Goal: Feedback & Contribution: Submit feedback/report problem

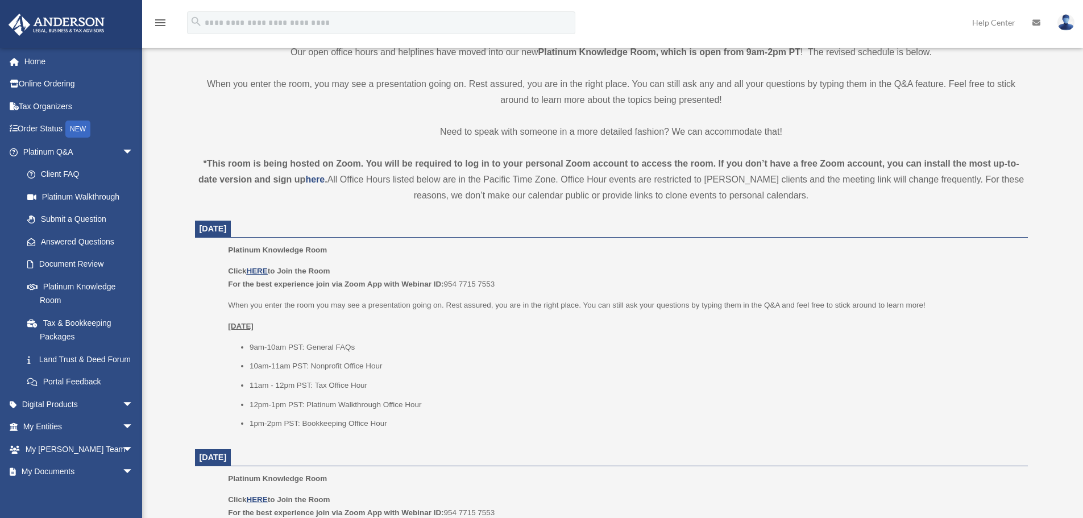
scroll to position [455, 0]
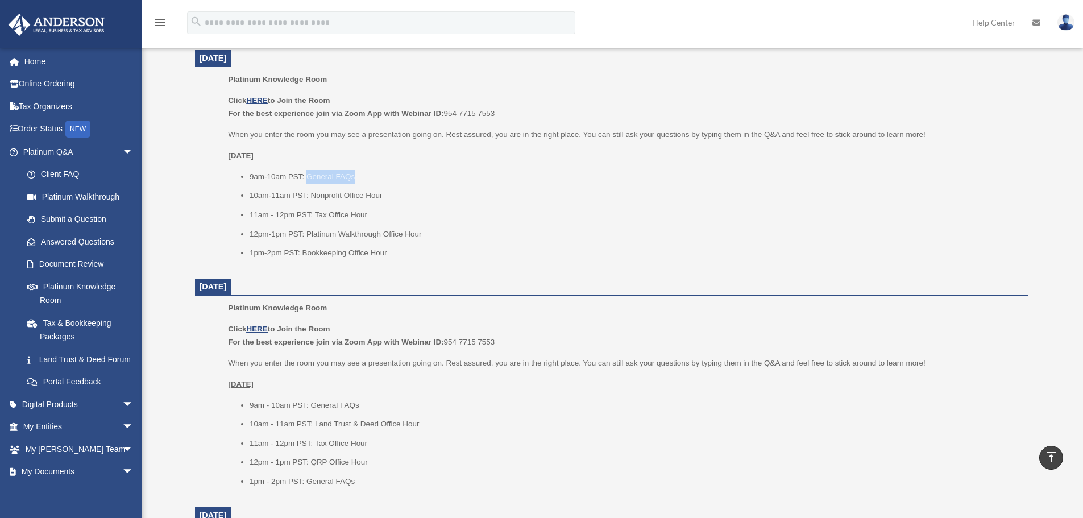
drag, startPoint x: 309, startPoint y: 176, endPoint x: 404, endPoint y: 177, distance: 95.0
click at [404, 177] on li "9am-10am PST: General FAQs" at bounding box center [635, 177] width 770 height 14
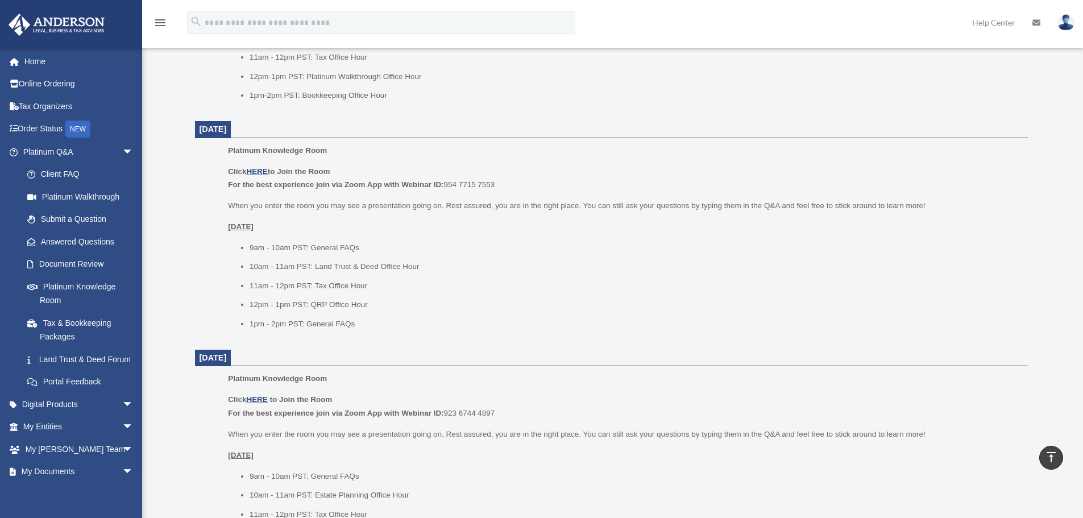
scroll to position [569, 0]
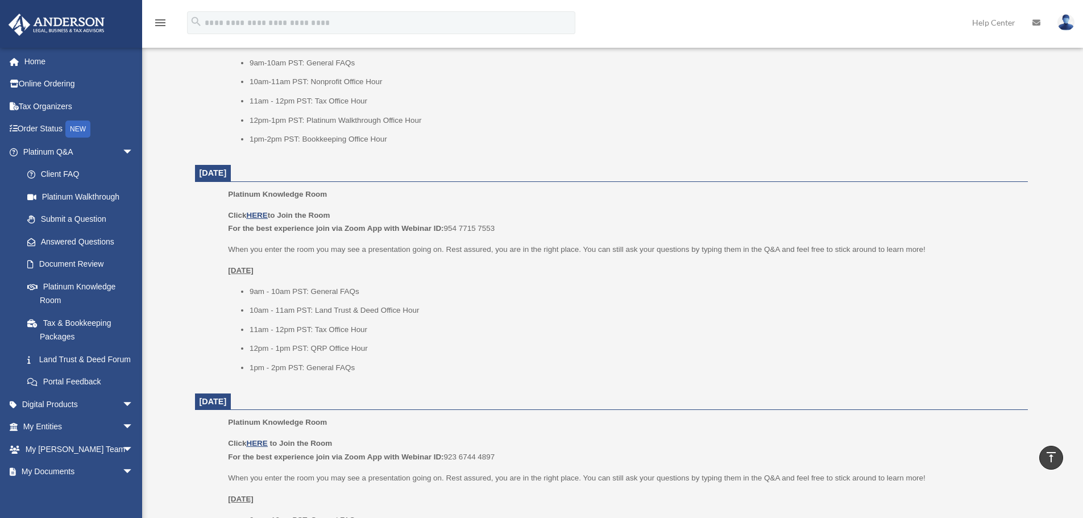
click at [606, 310] on li "10am - 11am PST: Land Trust & Deed Office Hour" at bounding box center [635, 311] width 770 height 14
drag, startPoint x: 223, startPoint y: 206, endPoint x: 625, endPoint y: 226, distance: 402.5
click at [625, 226] on ul "Platinum Knowledge Room Click HERE to Join the Room For the best experience joi…" at bounding box center [611, 285] width 817 height 194
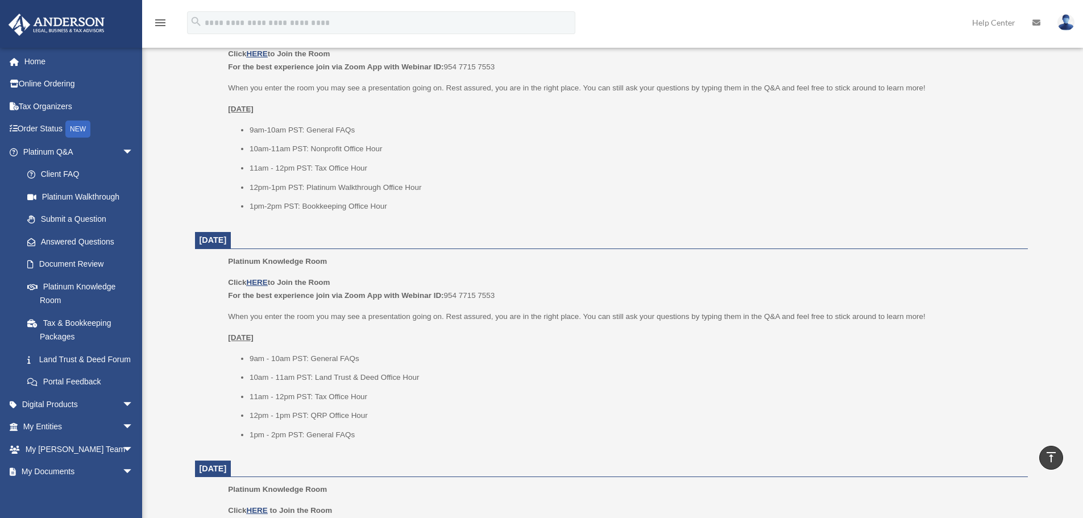
scroll to position [341, 0]
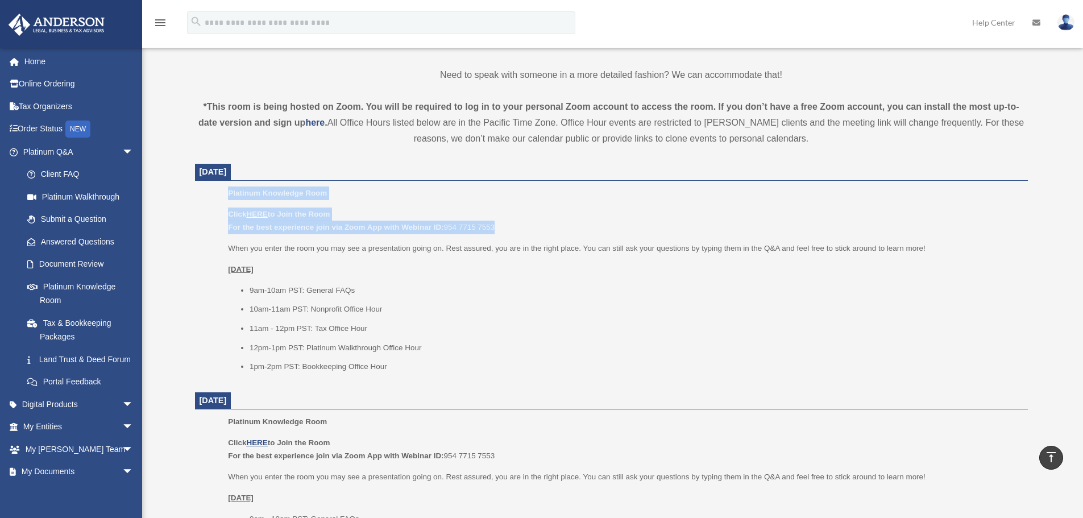
drag, startPoint x: 224, startPoint y: 190, endPoint x: 628, endPoint y: 225, distance: 405.7
click at [628, 225] on ul "Platinum Knowledge Room Click HERE to Join the Room For the best experience joi…" at bounding box center [611, 284] width 817 height 194
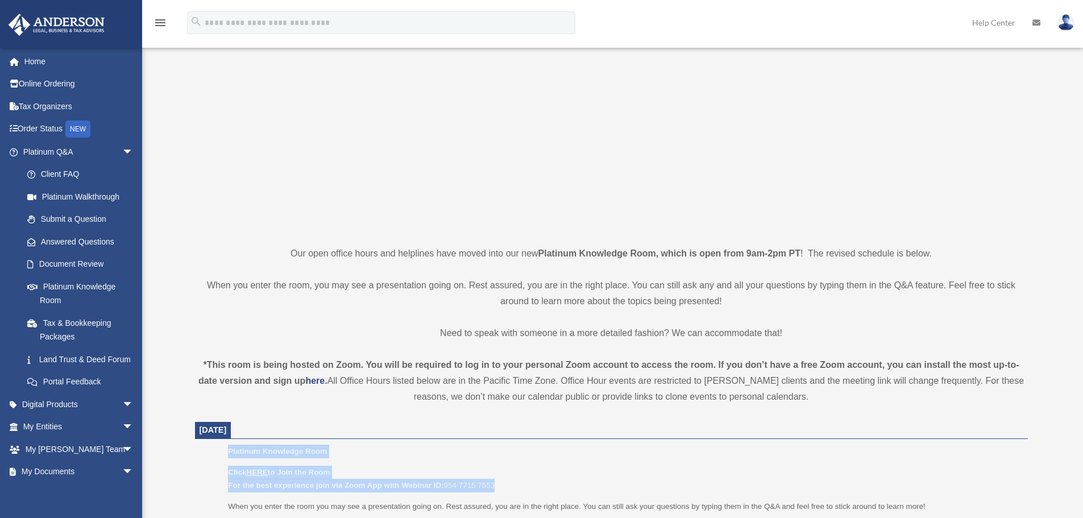
scroll to position [0, 0]
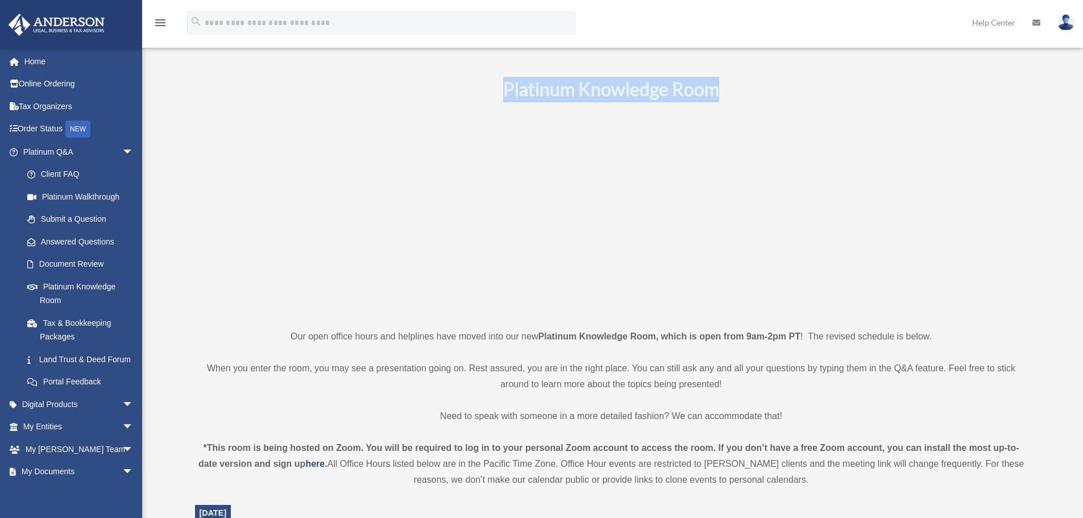
drag, startPoint x: 504, startPoint y: 86, endPoint x: 737, endPoint y: 88, distance: 233.1
click at [737, 88] on h1 "Platinum Knowledge Room" at bounding box center [611, 90] width 833 height 26
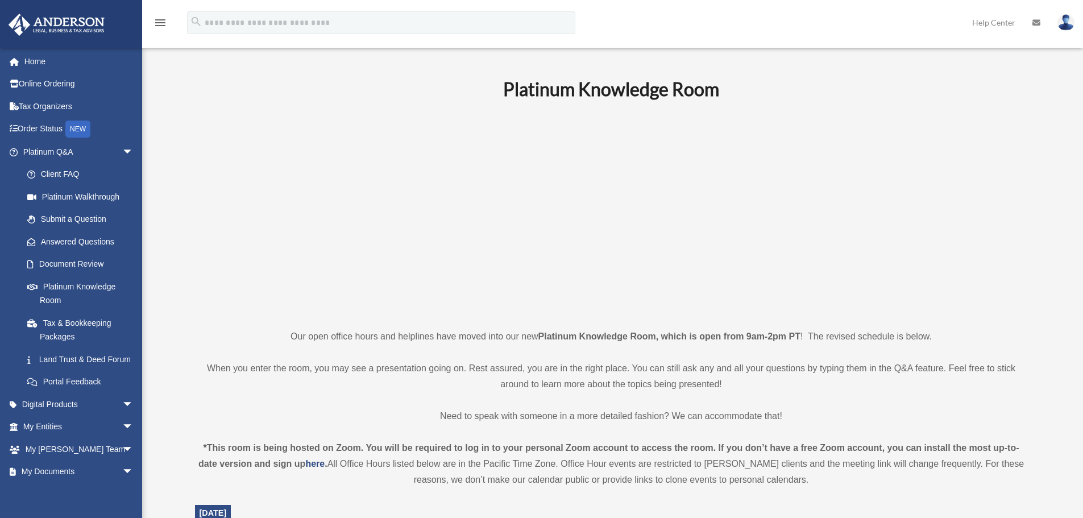
click at [310, 127] on p at bounding box center [611, 213] width 833 height 197
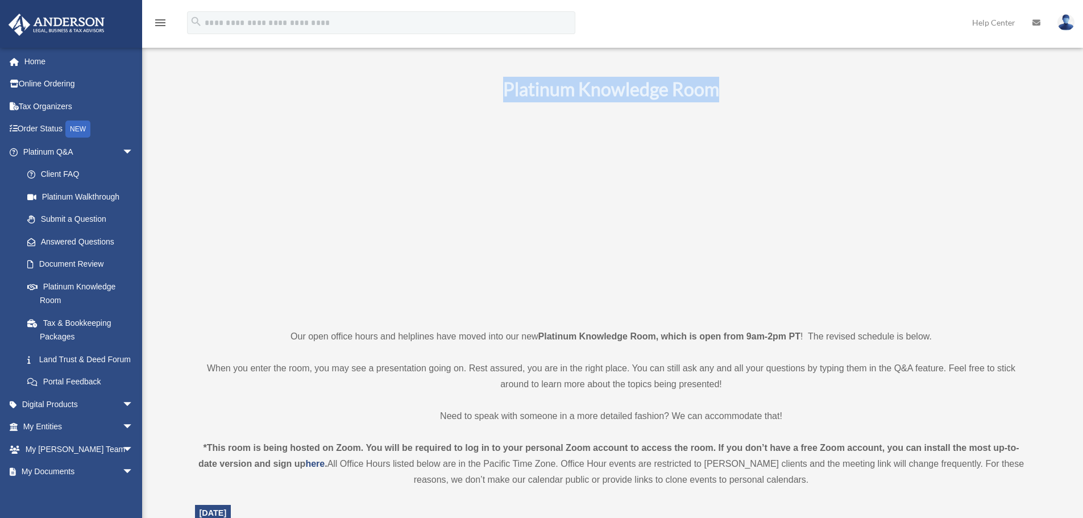
drag, startPoint x: 505, startPoint y: 81, endPoint x: 722, endPoint y: 74, distance: 217.3
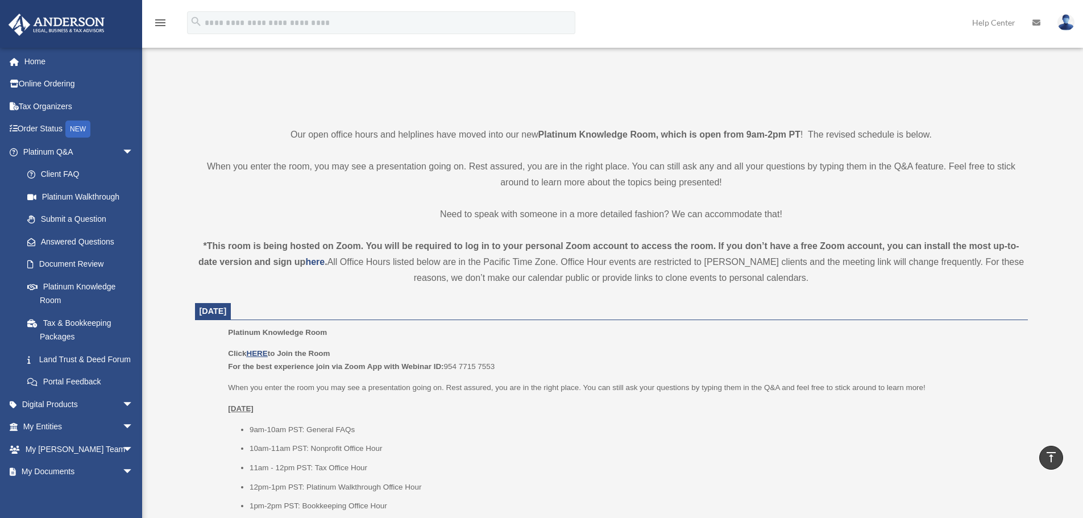
scroll to position [114, 0]
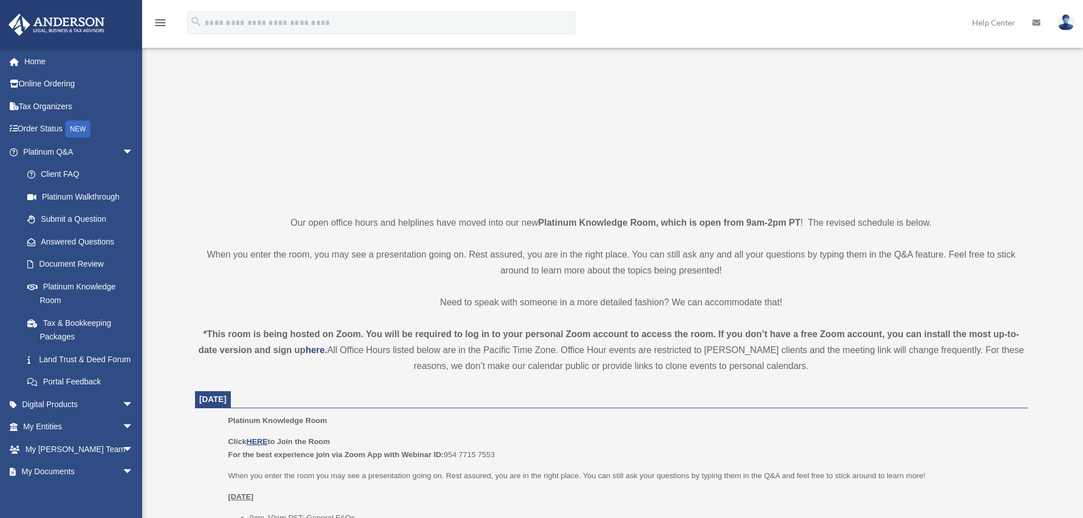
click at [363, 113] on p at bounding box center [611, 100] width 833 height 197
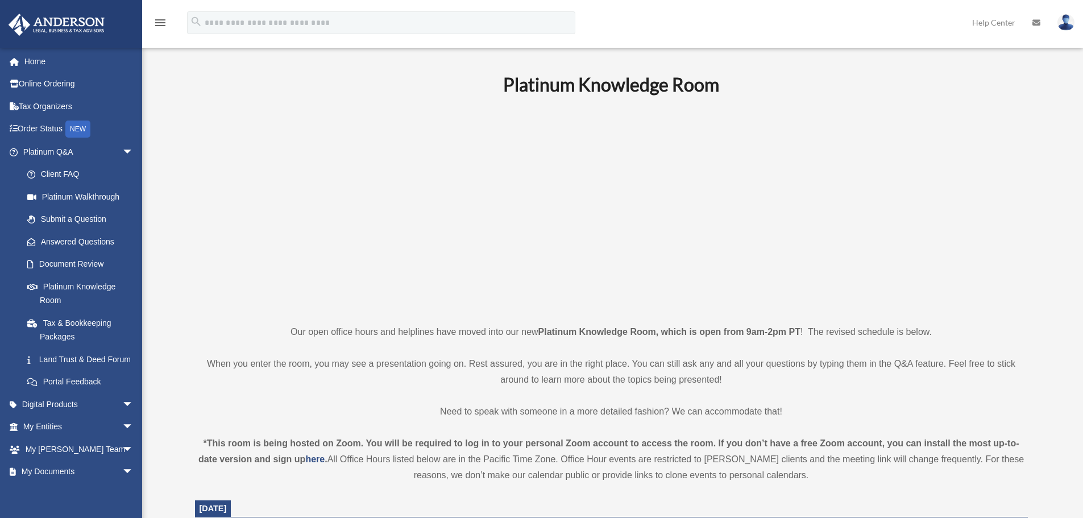
scroll to position [0, 0]
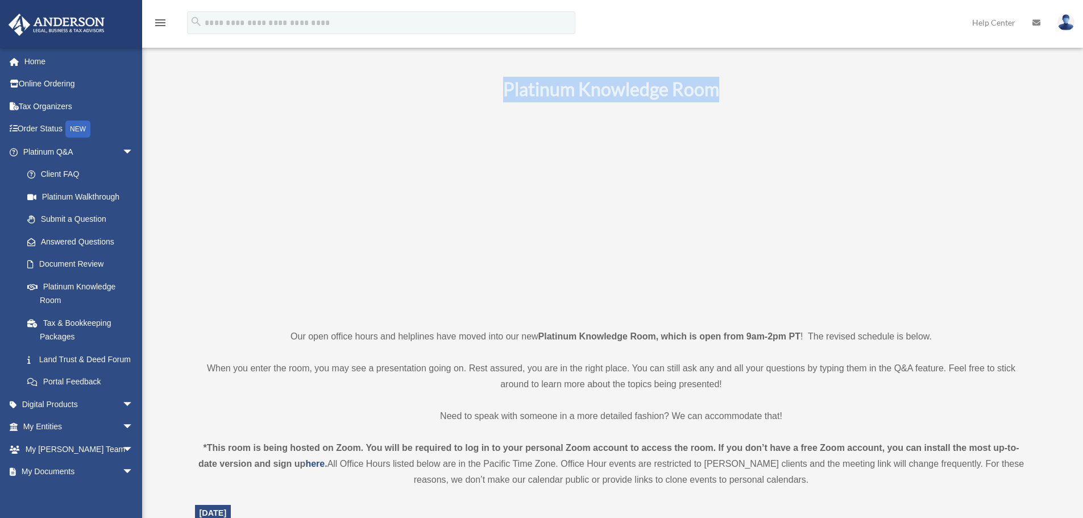
drag, startPoint x: 506, startPoint y: 86, endPoint x: 793, endPoint y: 68, distance: 287.7
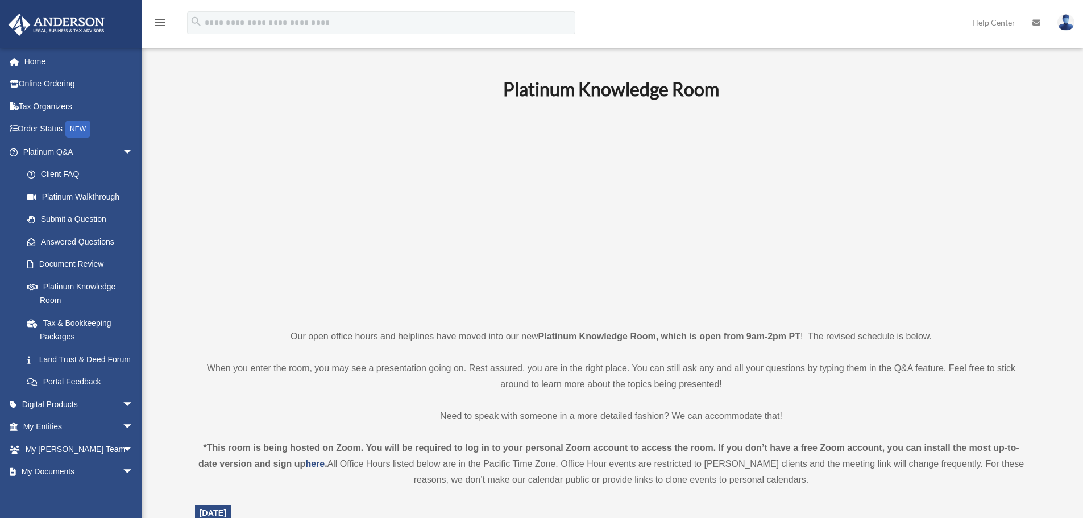
drag, startPoint x: 424, startPoint y: 116, endPoint x: 390, endPoint y: 113, distance: 33.7
click at [104, 222] on link "Submit a Question" at bounding box center [83, 219] width 135 height 23
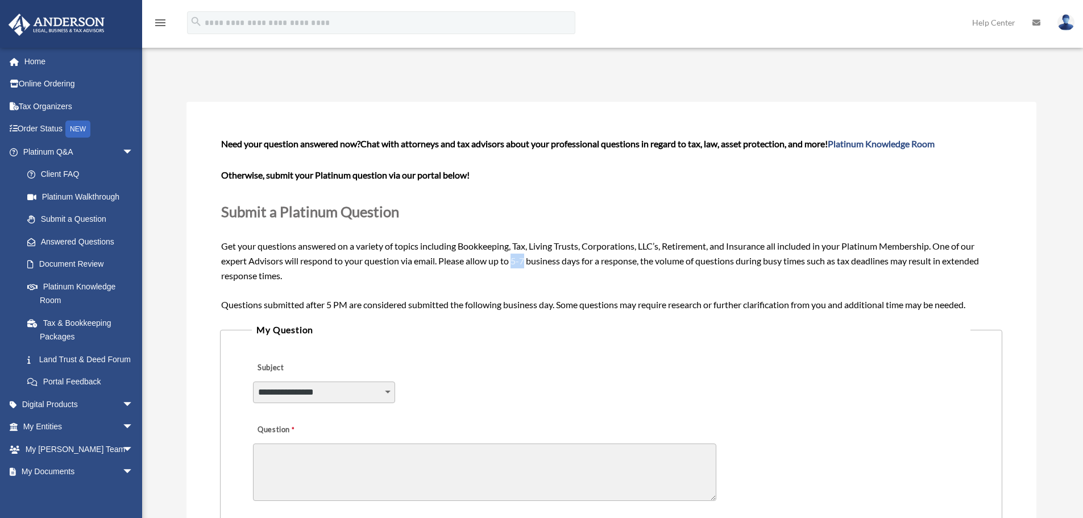
drag, startPoint x: 516, startPoint y: 261, endPoint x: 526, endPoint y: 262, distance: 9.7
click at [526, 262] on span "Need your question answered now? Chat with attorneys and tax advisors about you…" at bounding box center [611, 223] width 780 height 171
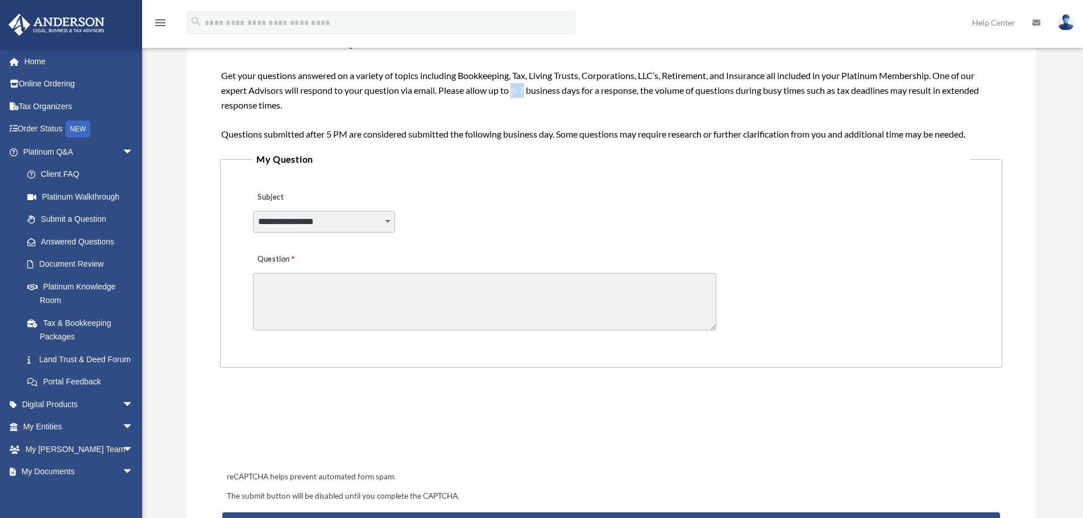
click at [339, 289] on textarea "Question" at bounding box center [484, 301] width 463 height 57
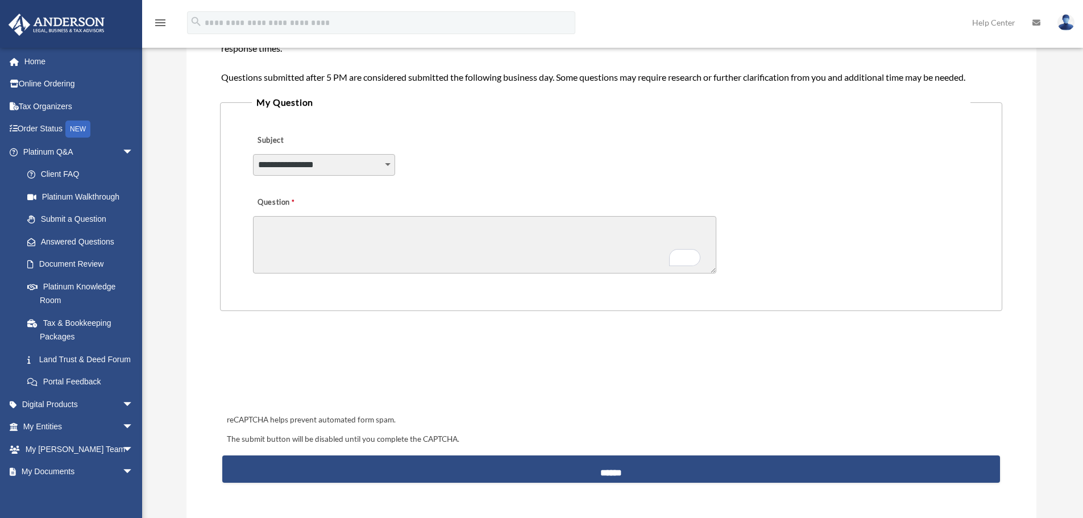
scroll to position [398, 0]
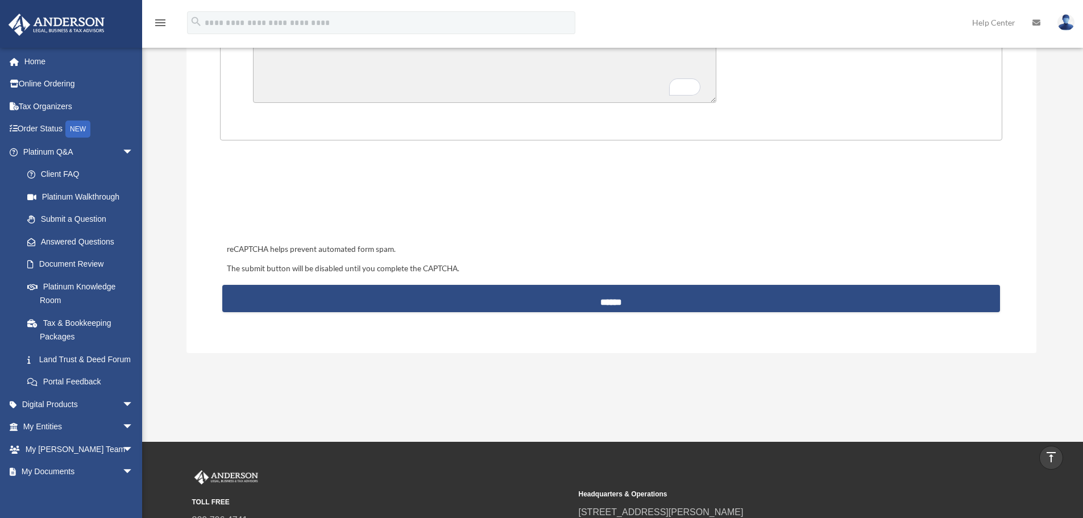
click at [656, 254] on div "reCAPTCHA helps prevent automated form spam." at bounding box center [610, 250] width 777 height 14
click at [578, 204] on div at bounding box center [610, 198] width 775 height 44
click at [40, 60] on link "Home" at bounding box center [79, 61] width 143 height 23
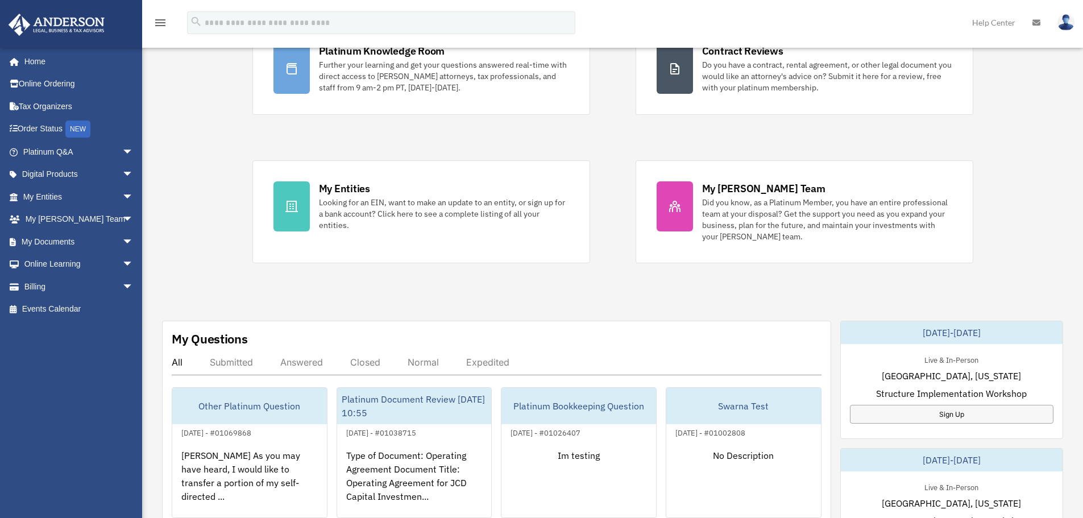
scroll to position [284, 0]
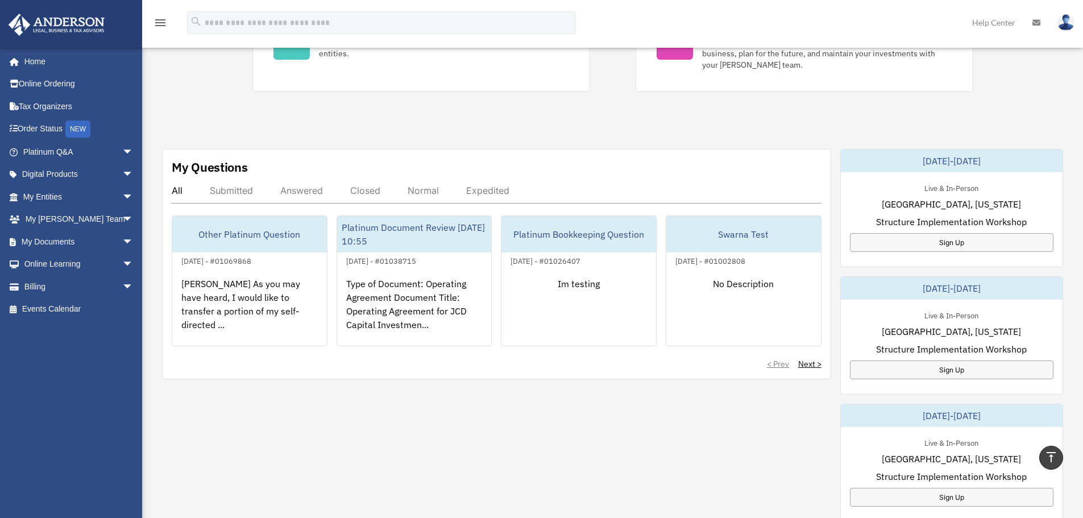
click at [305, 192] on div "Answered" at bounding box center [301, 190] width 43 height 11
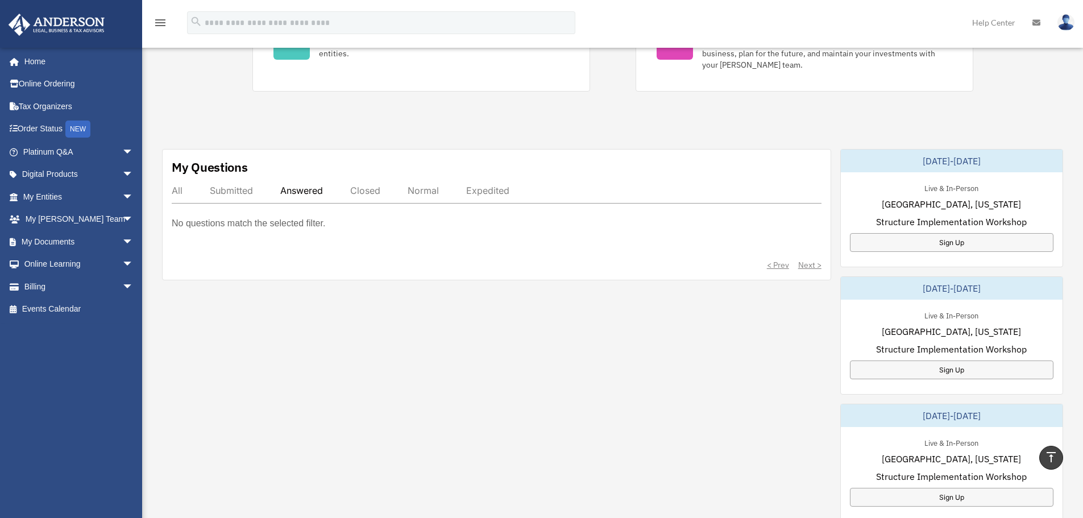
click at [177, 191] on div "All" at bounding box center [177, 190] width 11 height 11
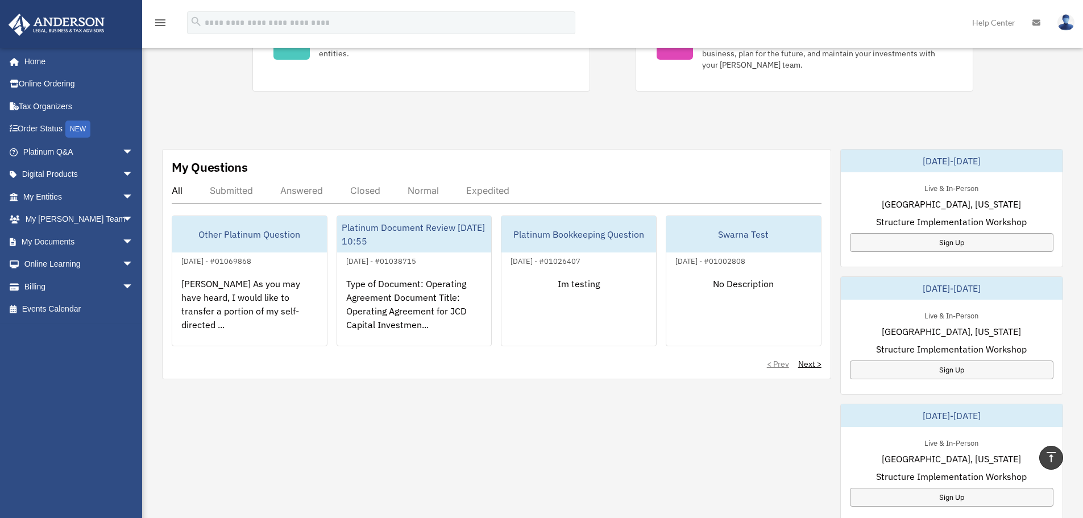
click at [677, 372] on div "My Questions All Submitted Answered Closed Normal Expedited Other Platinum Ques…" at bounding box center [496, 264] width 669 height 230
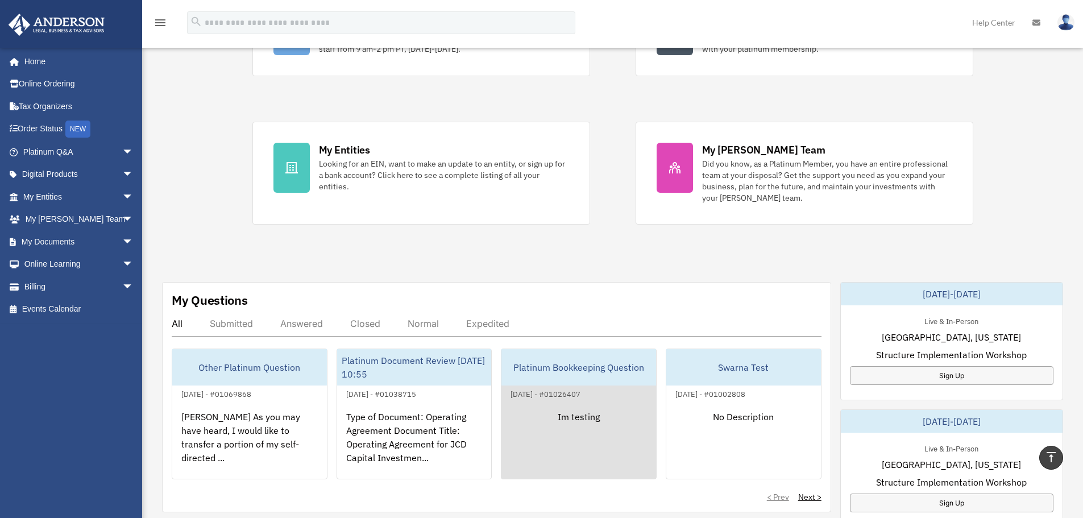
scroll to position [0, 0]
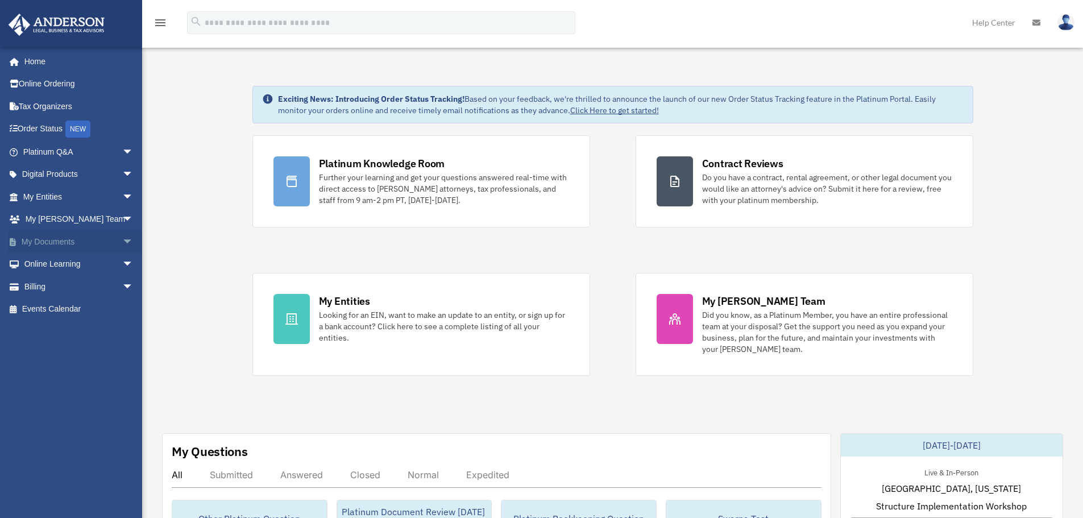
click at [122, 238] on span "arrow_drop_down" at bounding box center [133, 241] width 23 height 23
click at [122, 238] on span "arrow_drop_up" at bounding box center [133, 241] width 23 height 23
click at [106, 237] on link "My Documents arrow_drop_down" at bounding box center [79, 241] width 143 height 23
click at [122, 238] on span "arrow_drop_down" at bounding box center [133, 241] width 23 height 23
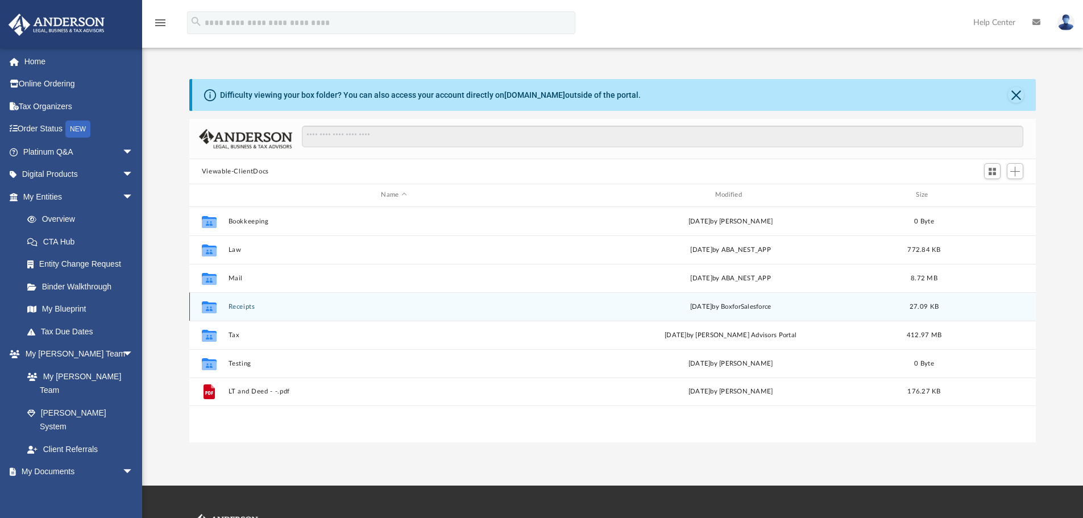
scroll to position [250, 838]
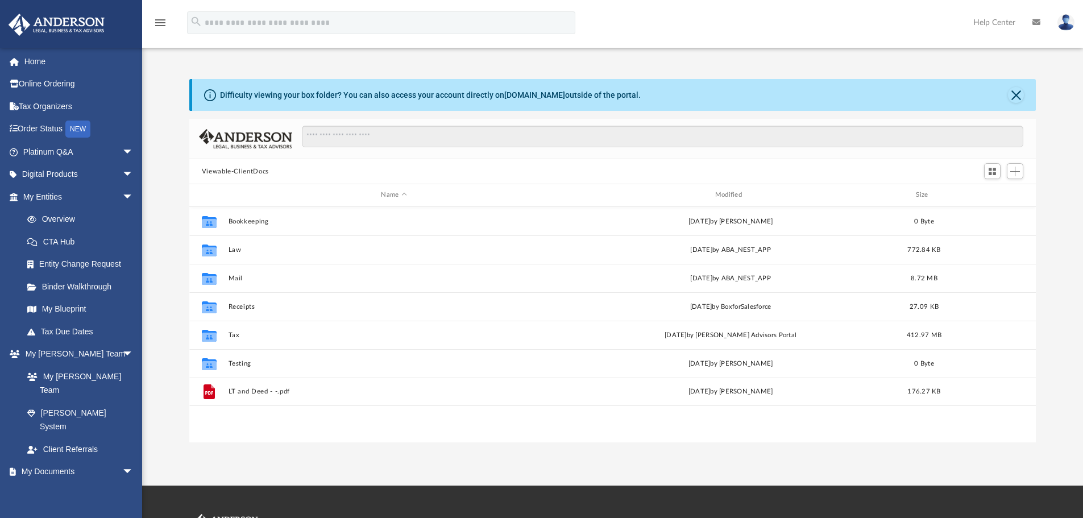
click at [522, 168] on div "Viewable-ClientDocs" at bounding box center [612, 171] width 847 height 25
click at [596, 66] on div "Difficulty viewing your box folder? You can also access your account directly o…" at bounding box center [612, 248] width 941 height 387
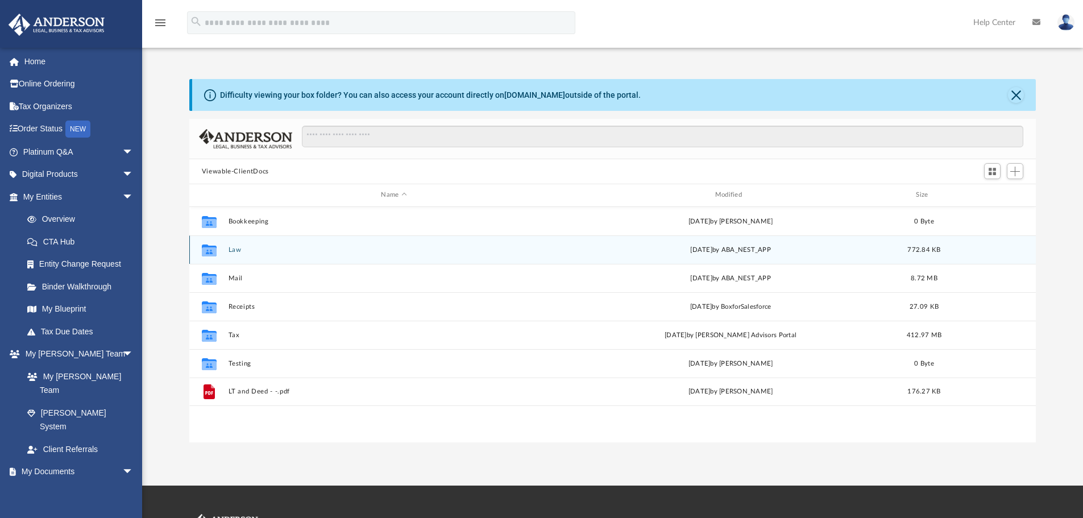
click at [547, 252] on button "Law" at bounding box center [394, 249] width 332 height 7
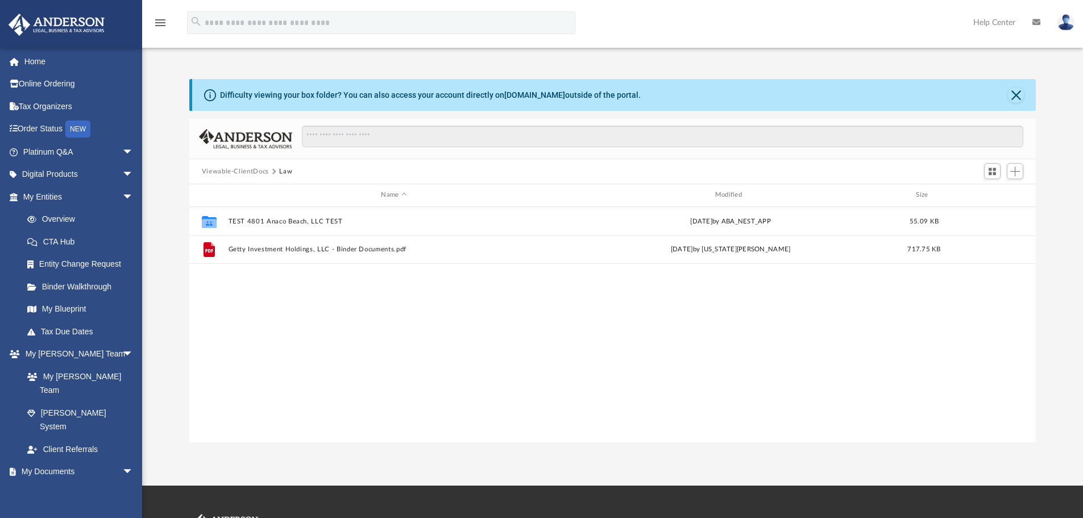
click at [535, 170] on div "Viewable-ClientDocs Law" at bounding box center [612, 171] width 847 height 25
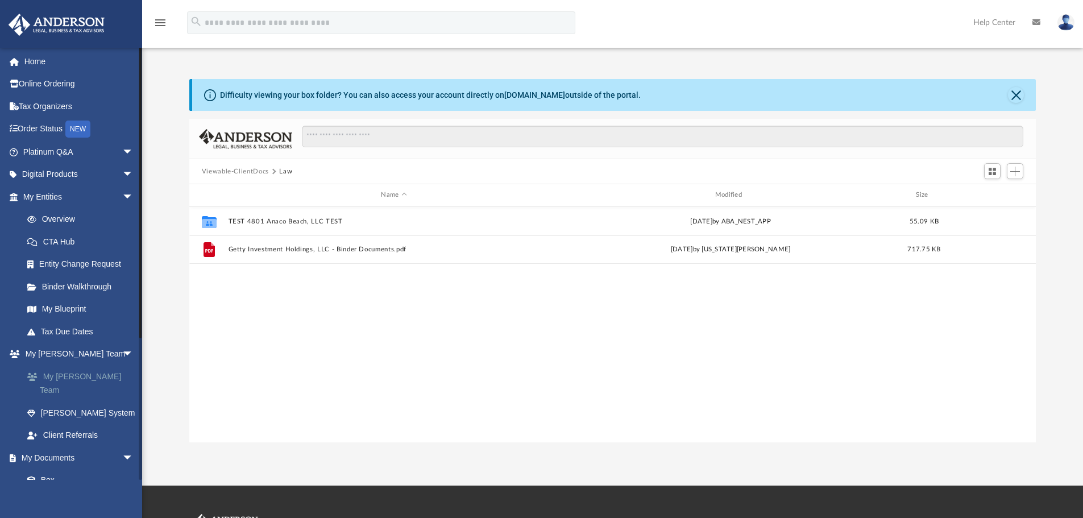
click at [87, 375] on link "My [PERSON_NAME] Team" at bounding box center [83, 383] width 135 height 36
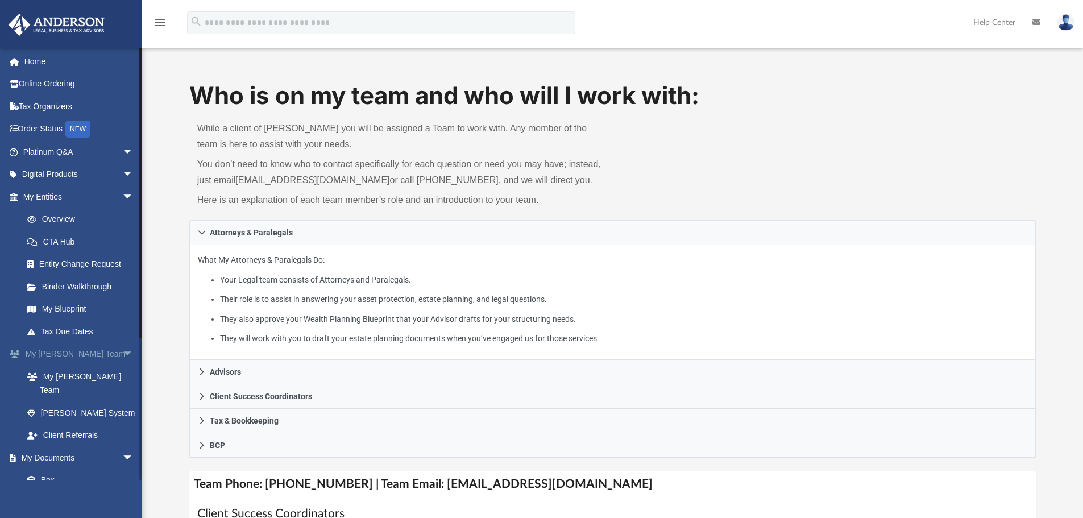
click at [122, 351] on span "arrow_drop_down" at bounding box center [133, 354] width 23 height 23
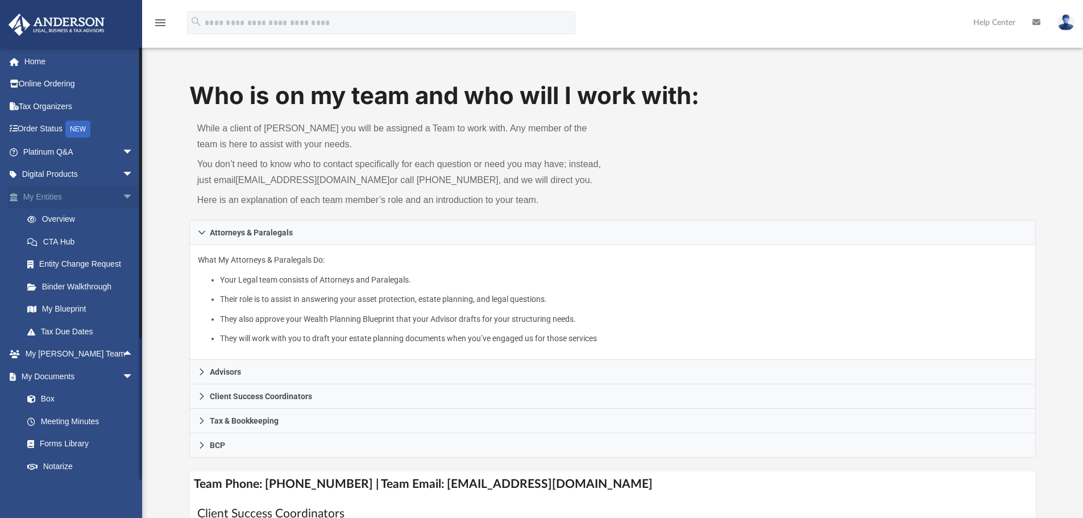
click at [73, 193] on link "My Entities arrow_drop_down" at bounding box center [79, 196] width 143 height 23
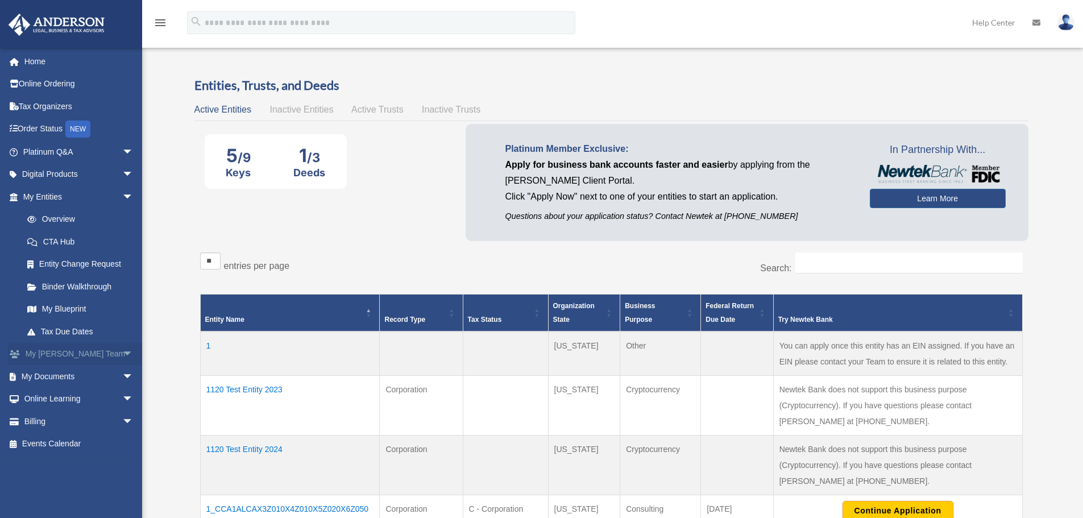
click at [122, 352] on span "arrow_drop_down" at bounding box center [133, 354] width 23 height 23
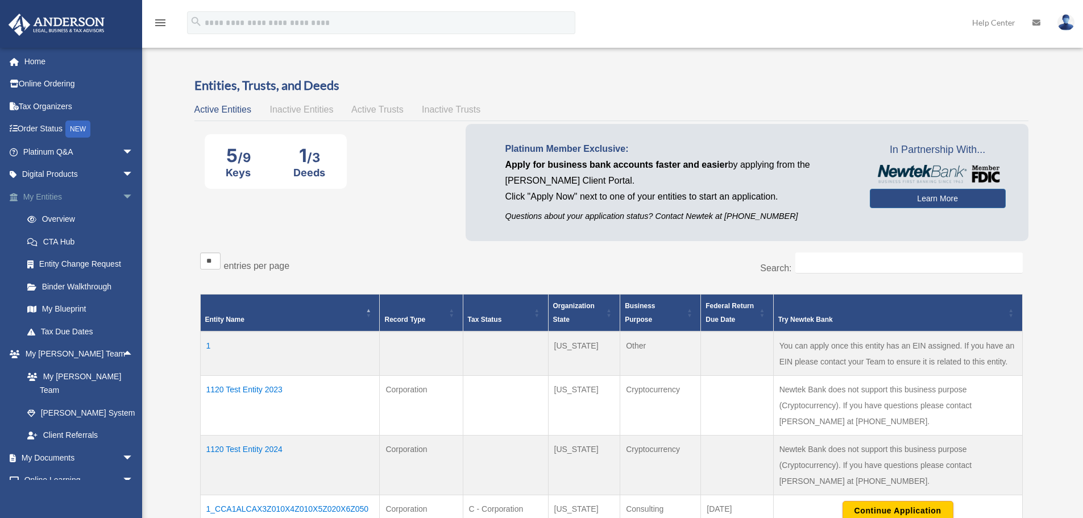
click at [122, 193] on span "arrow_drop_down" at bounding box center [133, 196] width 23 height 23
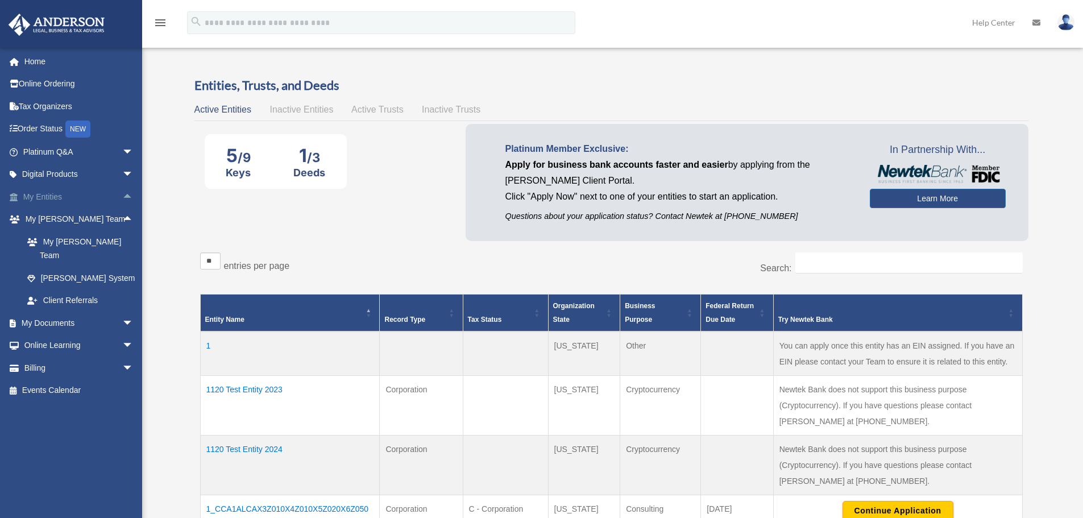
click at [122, 193] on span "arrow_drop_up" at bounding box center [133, 196] width 23 height 23
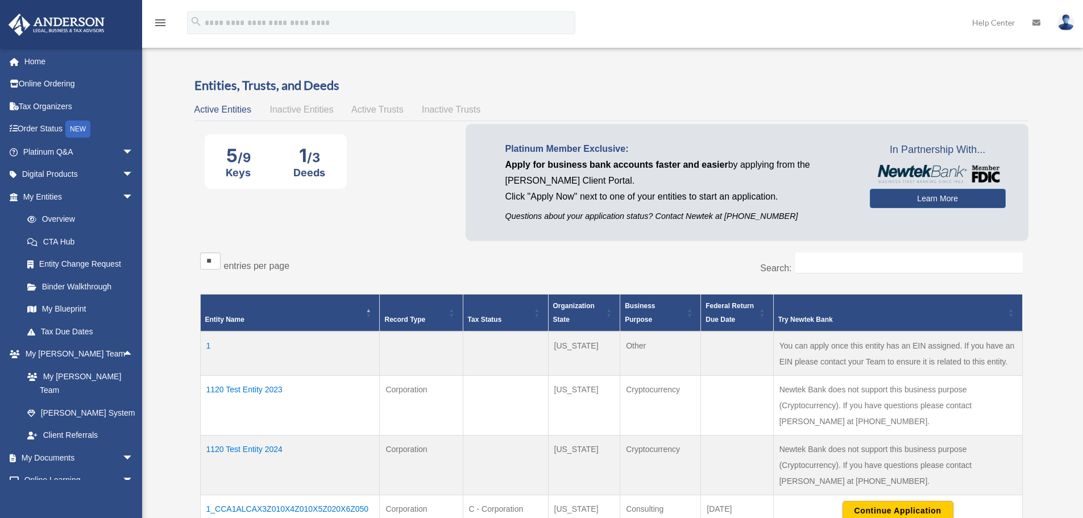
click at [324, 238] on div "5 /9 Keys 1 /3 Deeds Platinum Member Exclusive: Apply for business bank account…" at bounding box center [611, 185] width 834 height 122
click at [58, 61] on link "Home" at bounding box center [79, 61] width 143 height 23
click at [71, 56] on link "Home" at bounding box center [79, 61] width 143 height 23
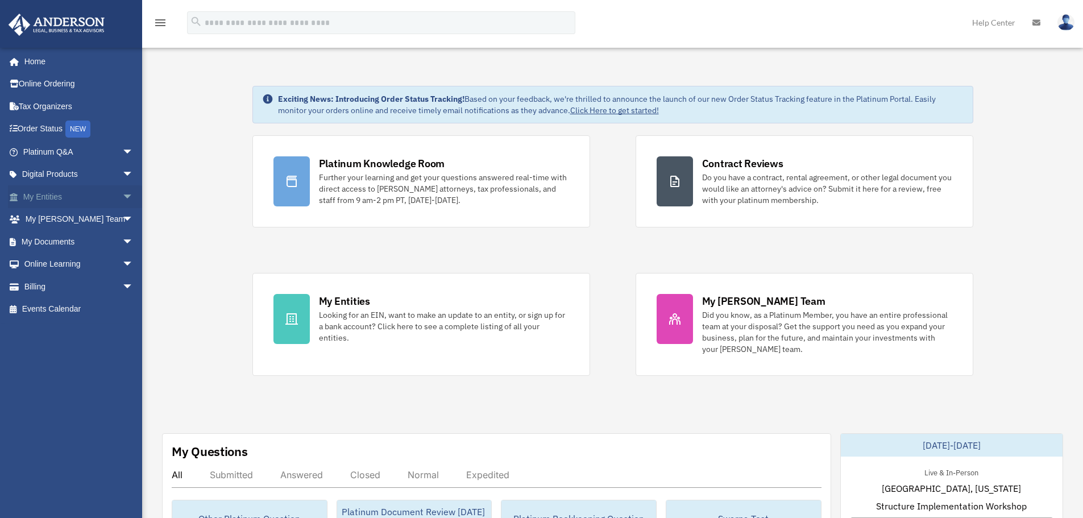
click at [122, 193] on span "arrow_drop_down" at bounding box center [133, 196] width 23 height 23
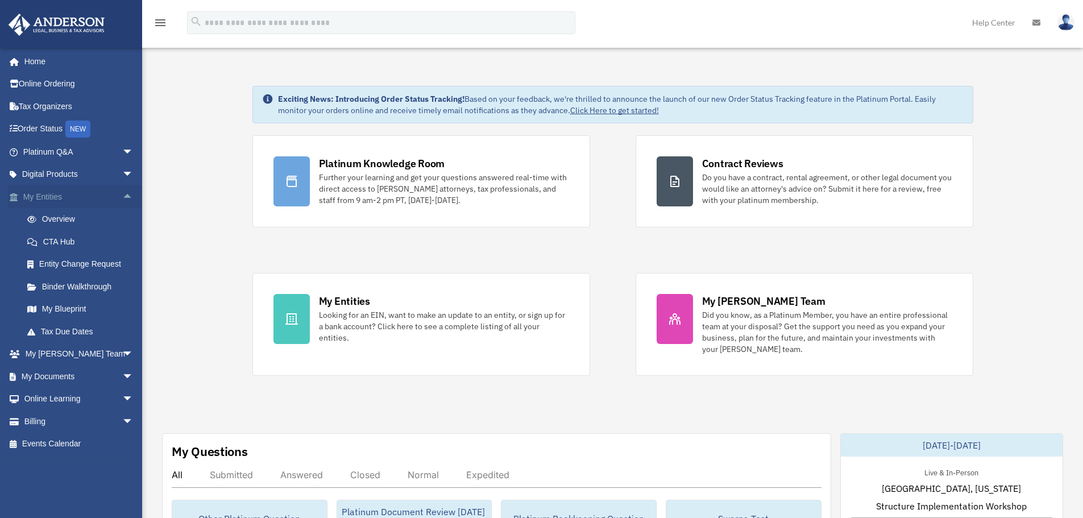
click at [122, 193] on span "arrow_drop_up" at bounding box center [133, 196] width 23 height 23
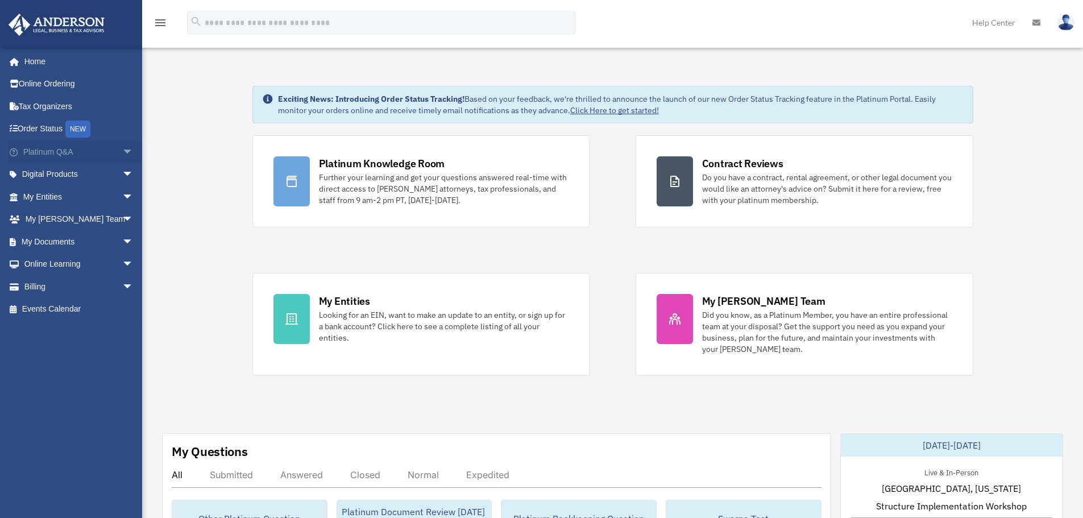
click at [122, 150] on span "arrow_drop_down" at bounding box center [133, 151] width 23 height 23
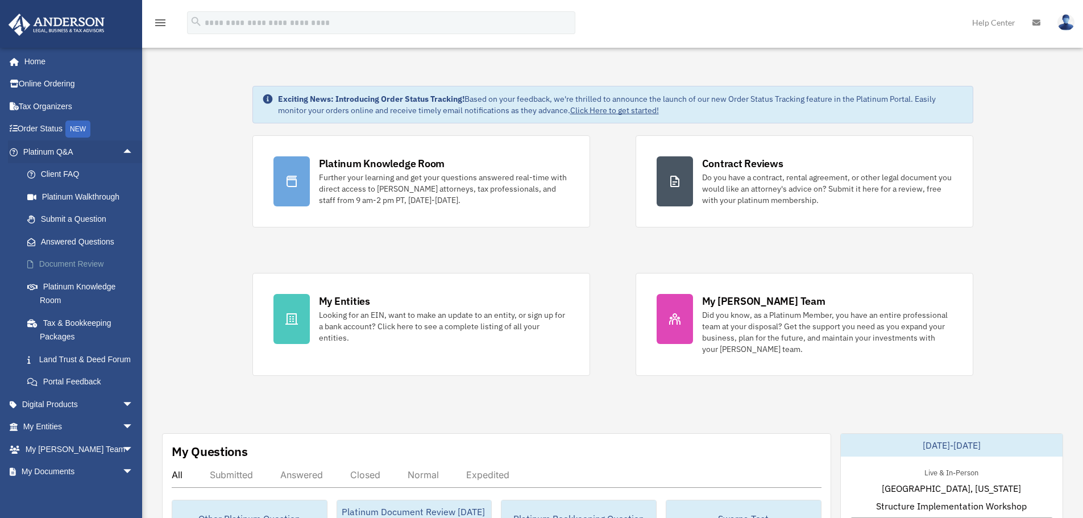
click at [84, 265] on link "Document Review" at bounding box center [83, 264] width 135 height 23
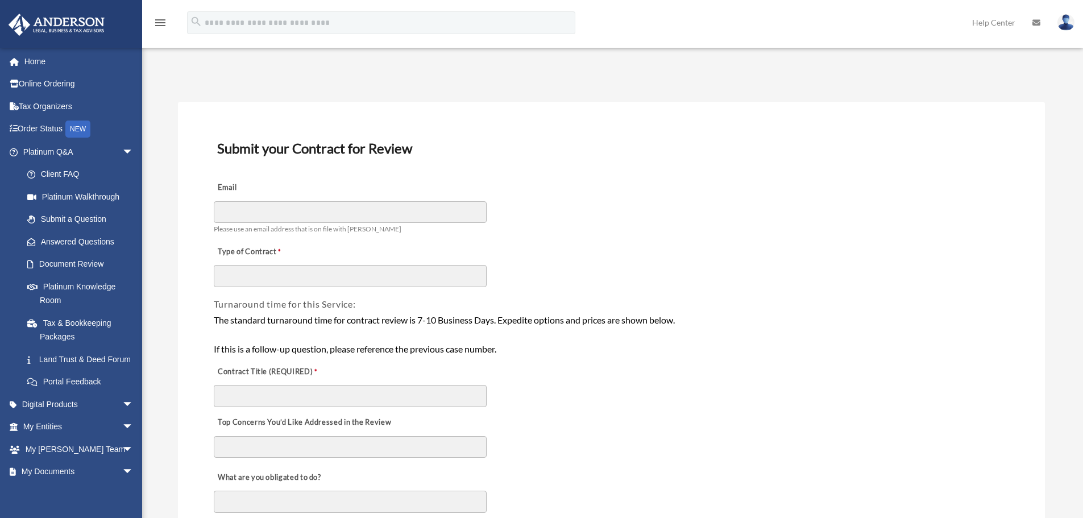
click at [672, 188] on div "Email Please use an email address that is on file with [PERSON_NAME]" at bounding box center [612, 205] width 798 height 64
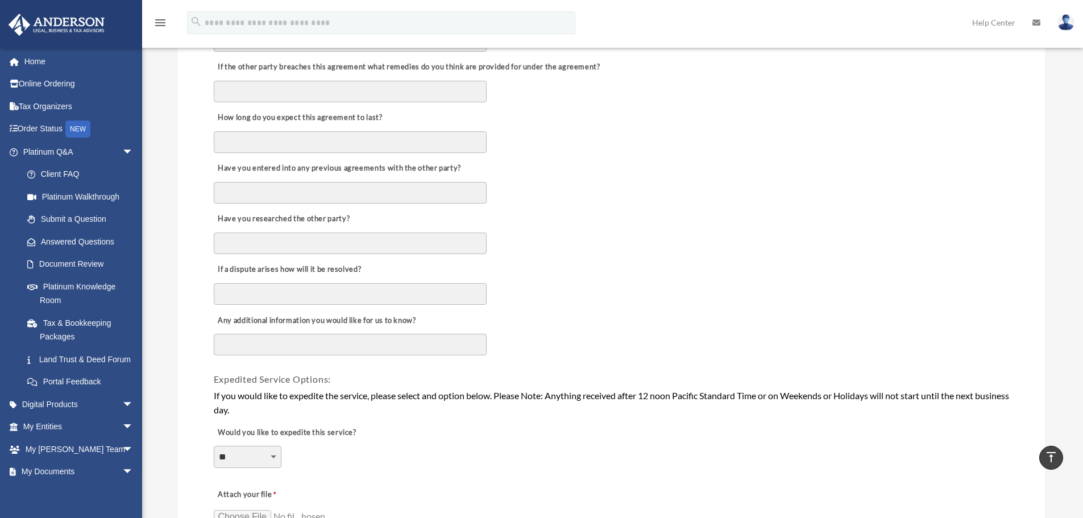
scroll to position [796, 0]
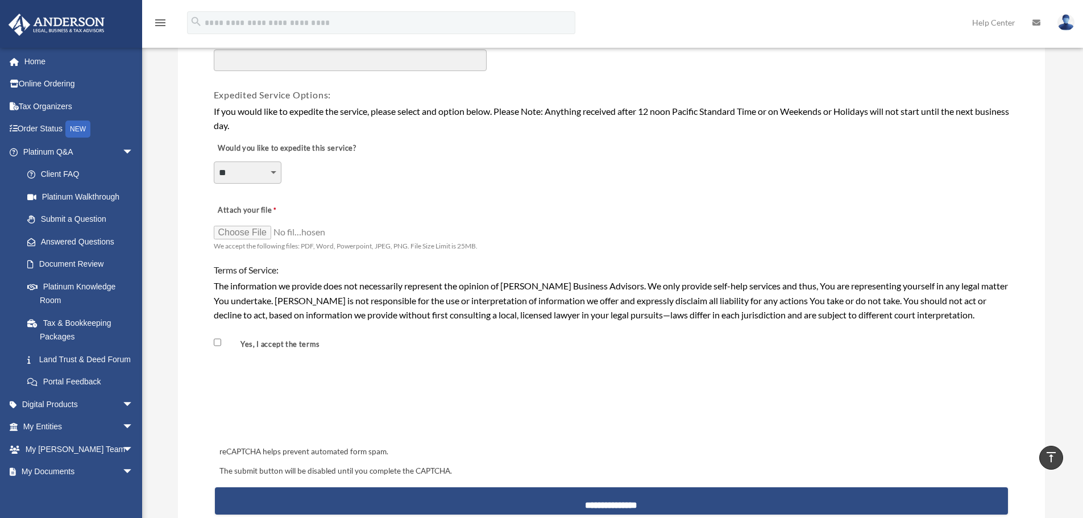
click at [563, 409] on div at bounding box center [611, 400] width 791 height 44
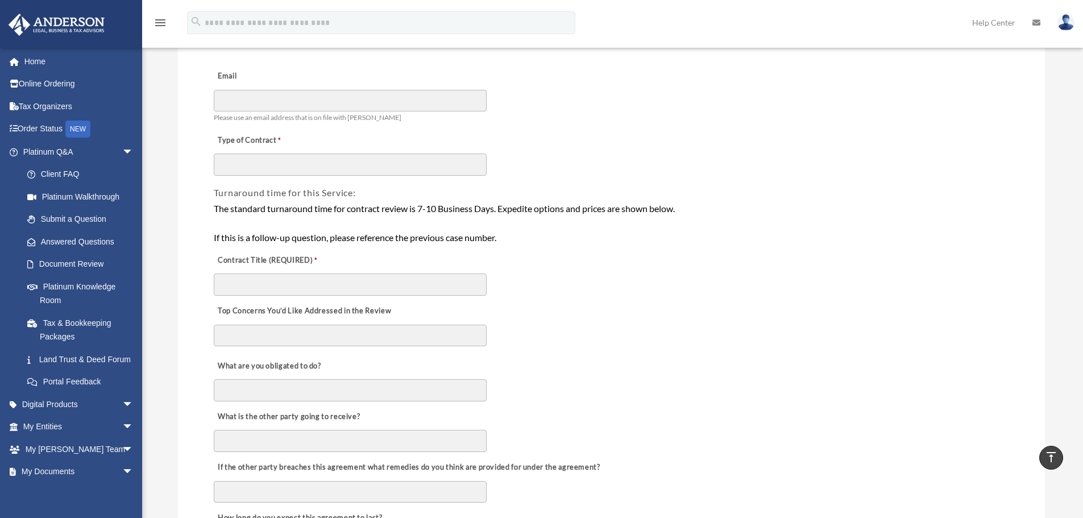
scroll to position [0, 0]
